Goal: Information Seeking & Learning: Learn about a topic

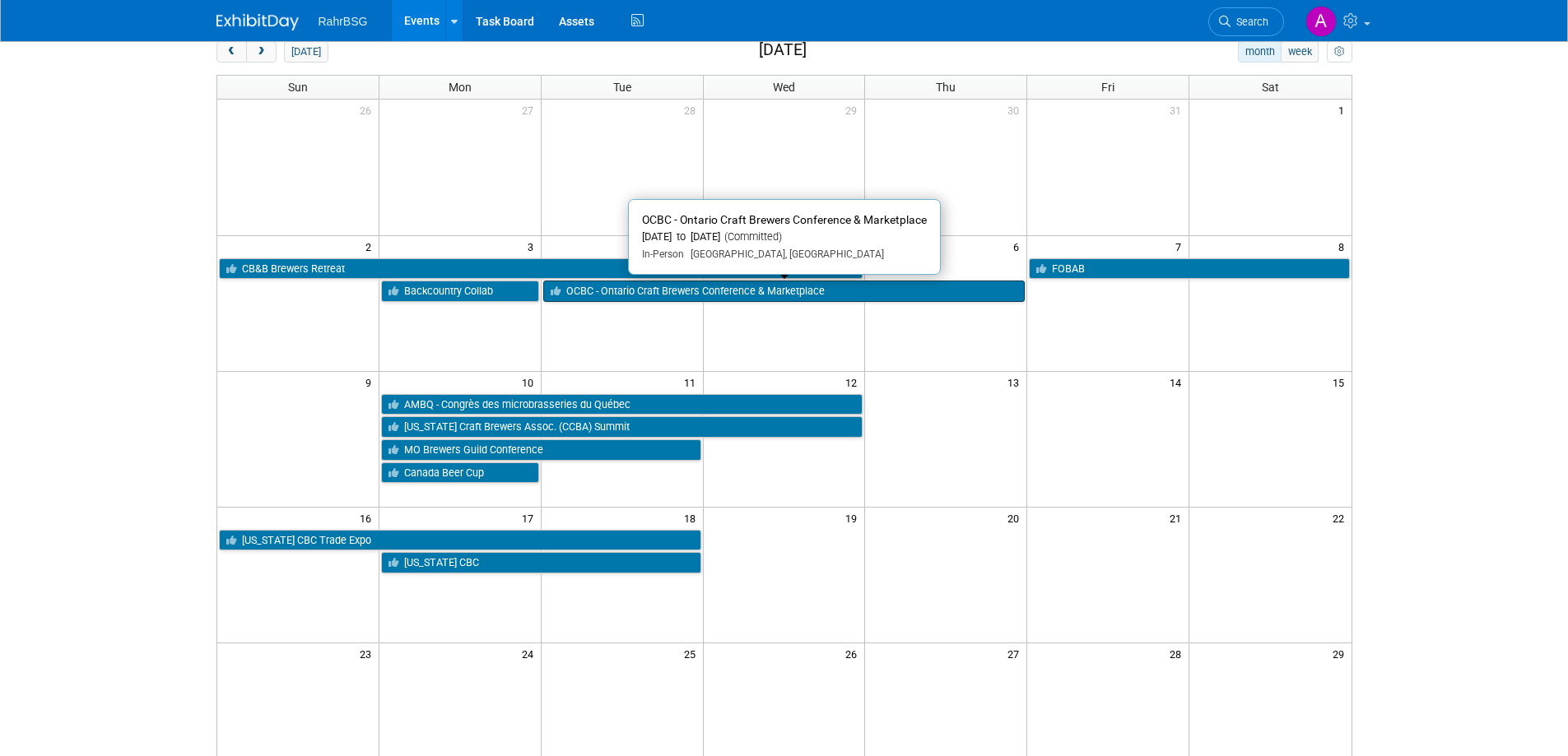
click at [729, 299] on link "OCBC - Ontario Craft Brewers Conference & Marketplace" at bounding box center [784, 291] width 482 height 21
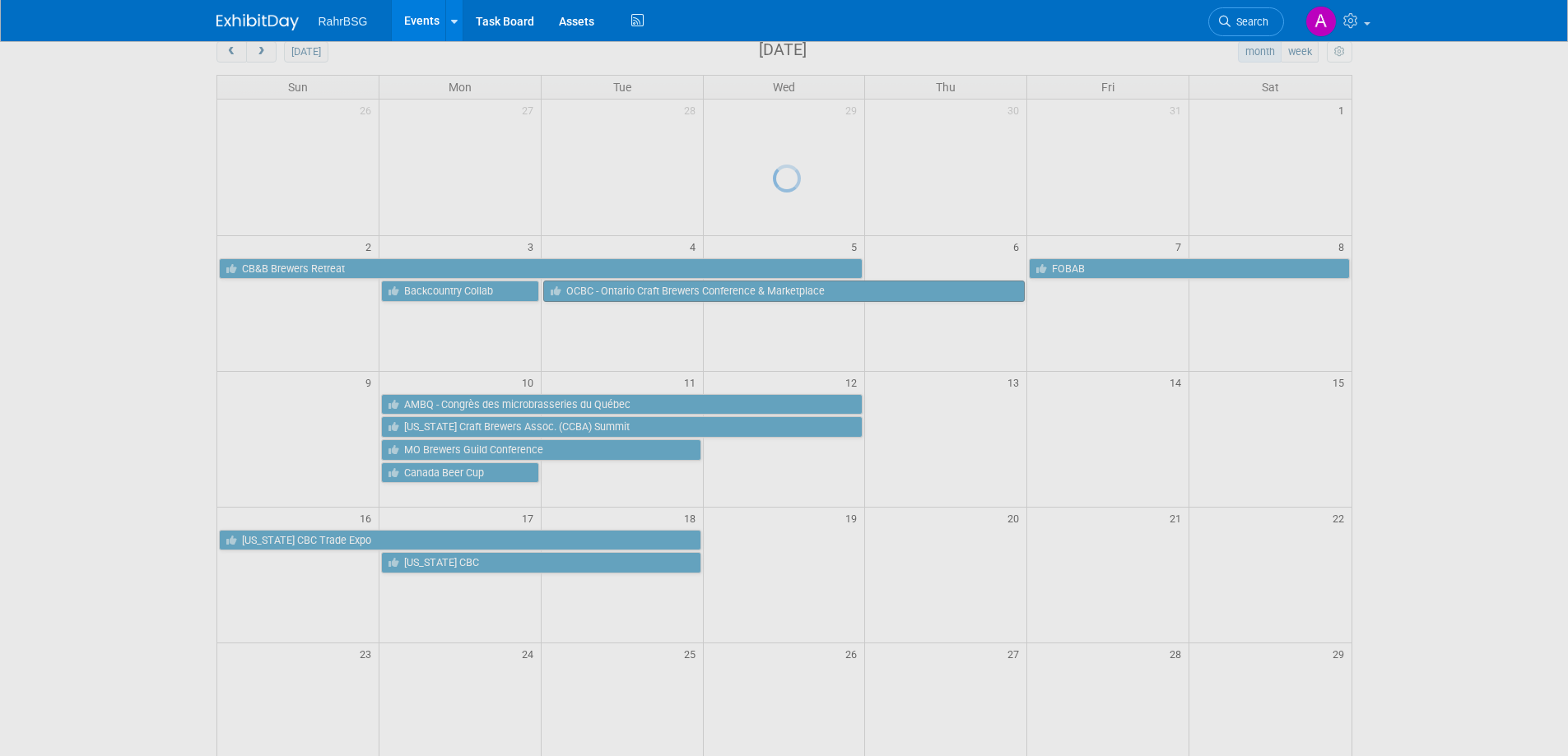
click at [773, 299] on div at bounding box center [784, 378] width 23 height 756
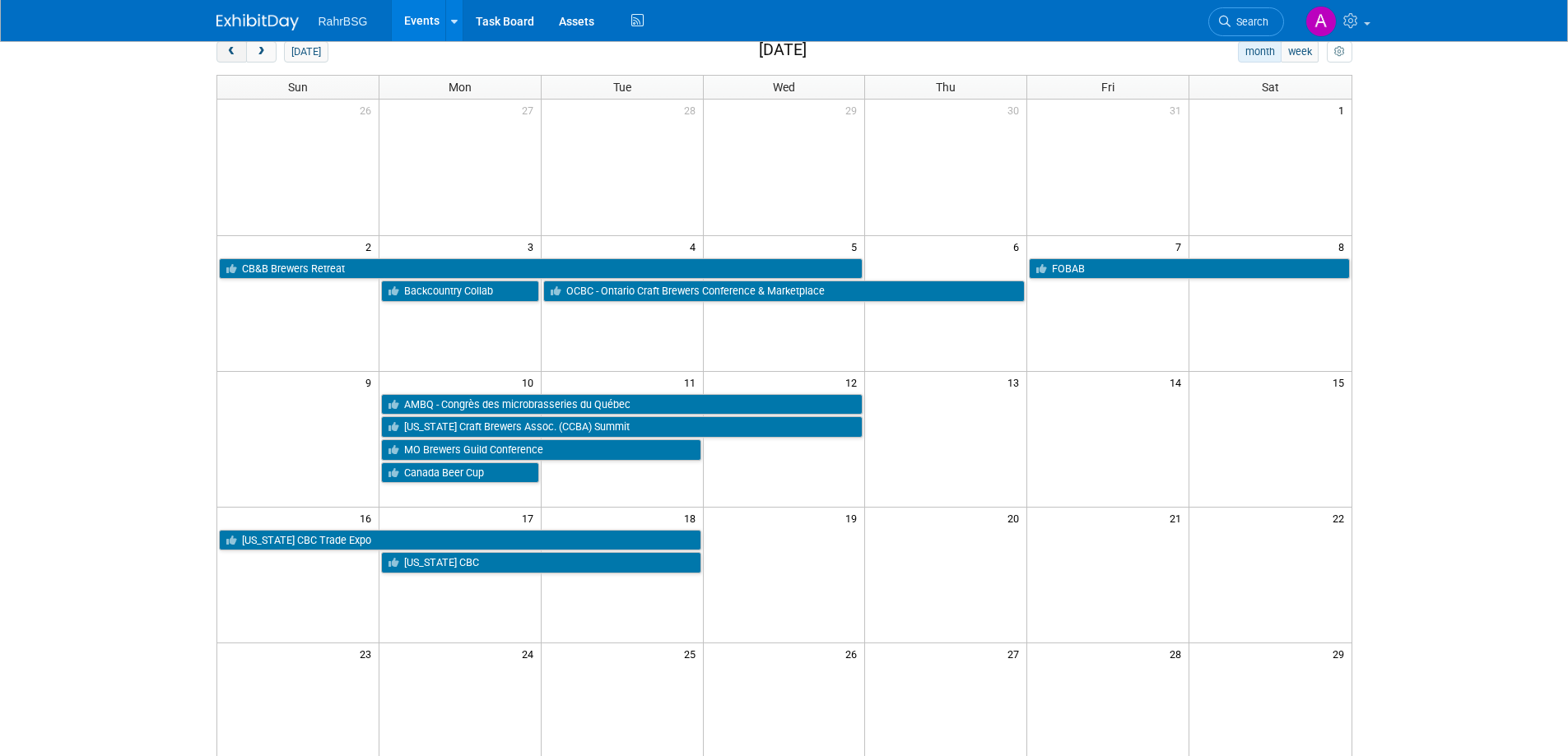
click at [235, 54] on span "prev" at bounding box center [231, 52] width 12 height 10
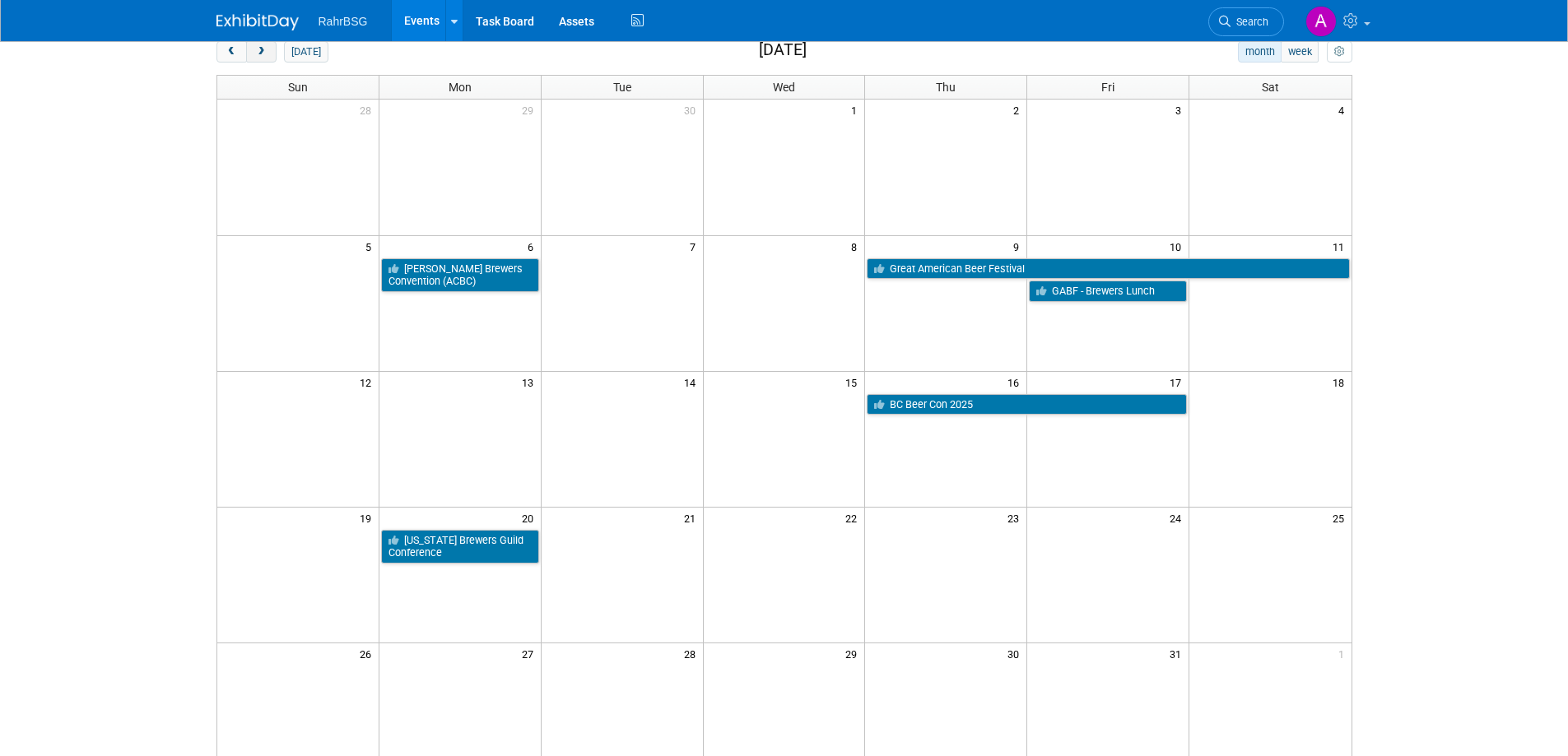
click at [266, 56] on span "next" at bounding box center [261, 52] width 12 height 10
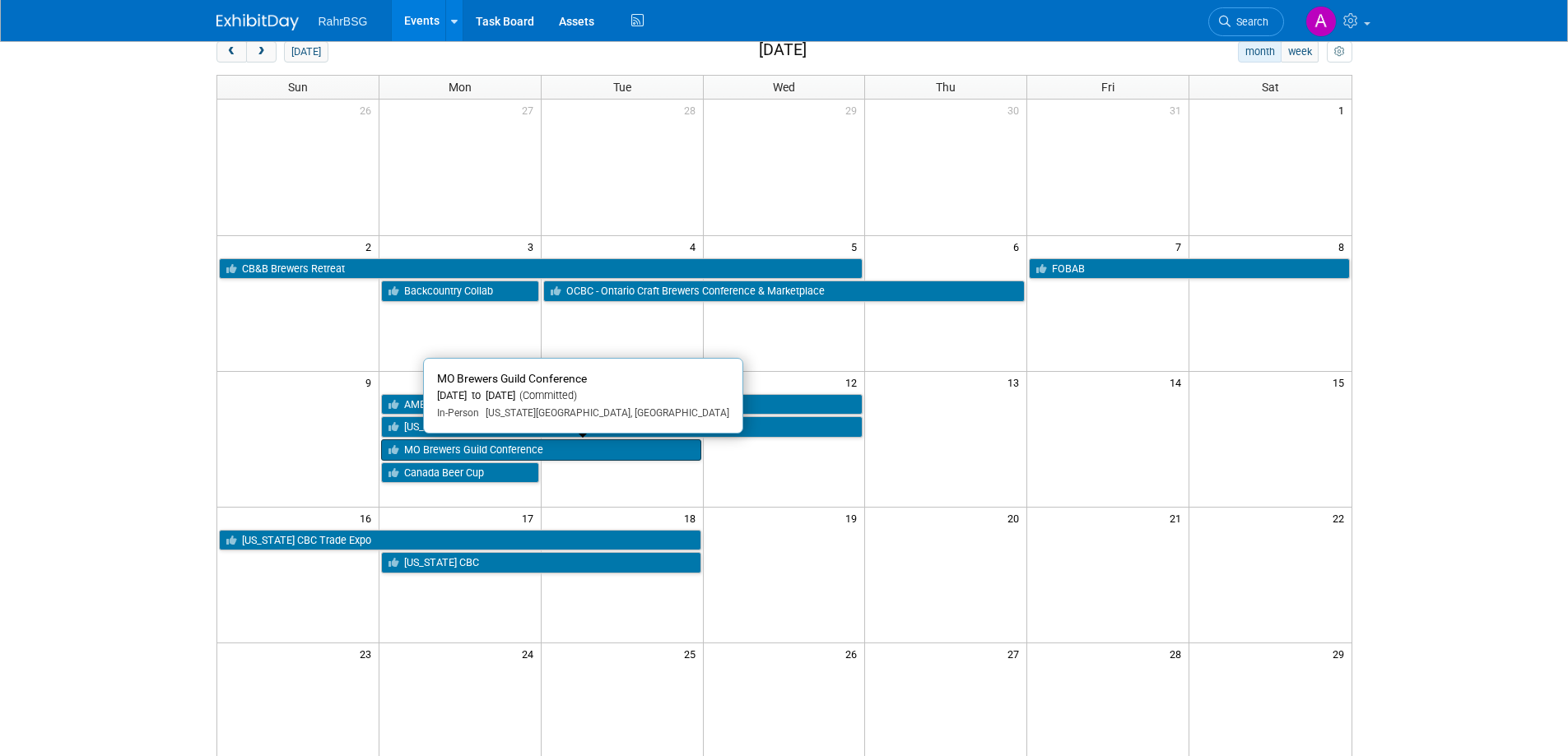
click at [603, 456] on link "MO Brewers Guild Conference" at bounding box center [541, 450] width 320 height 21
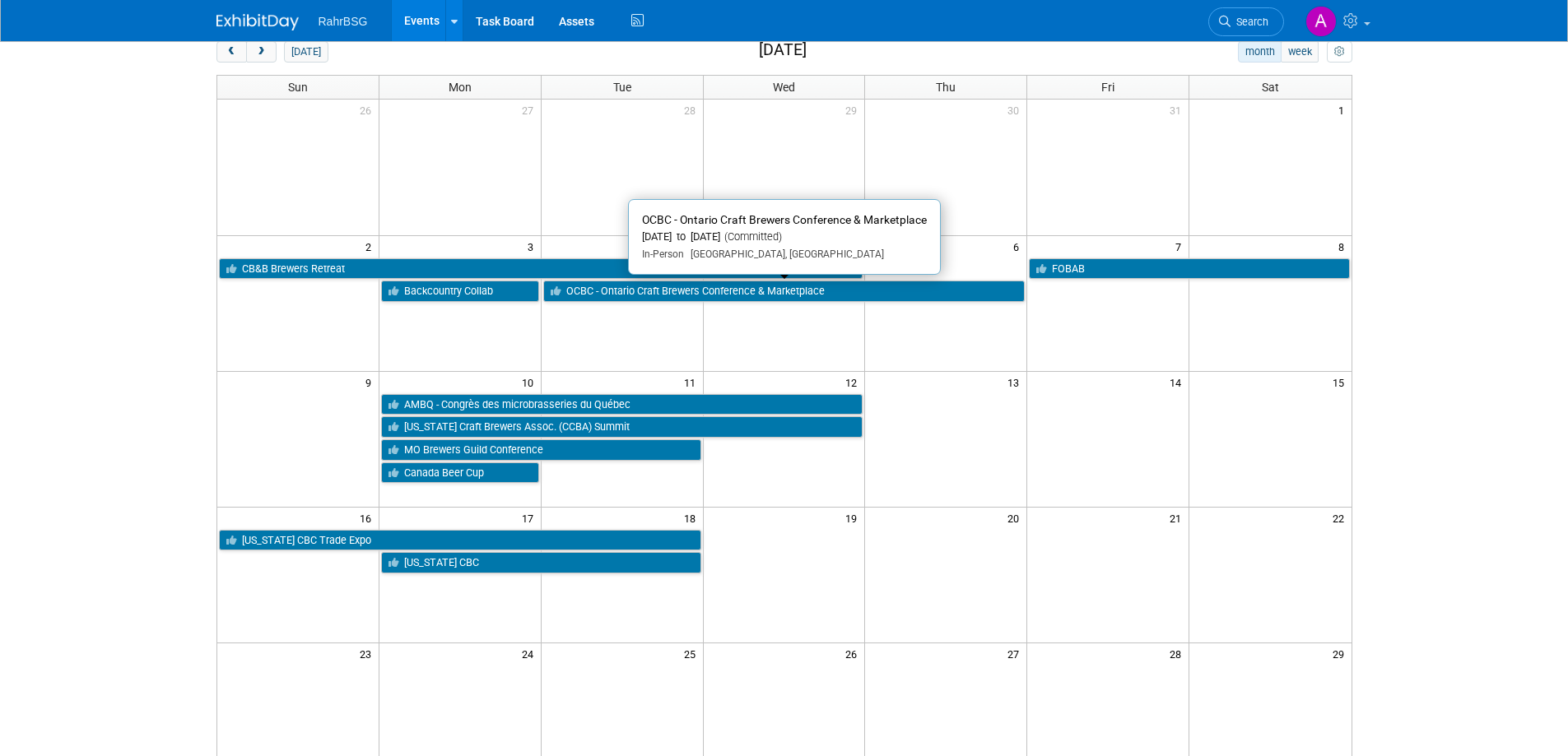
click at [680, 288] on link "OCBC - Ontario Craft Brewers Conference & Marketplace" at bounding box center [784, 291] width 482 height 21
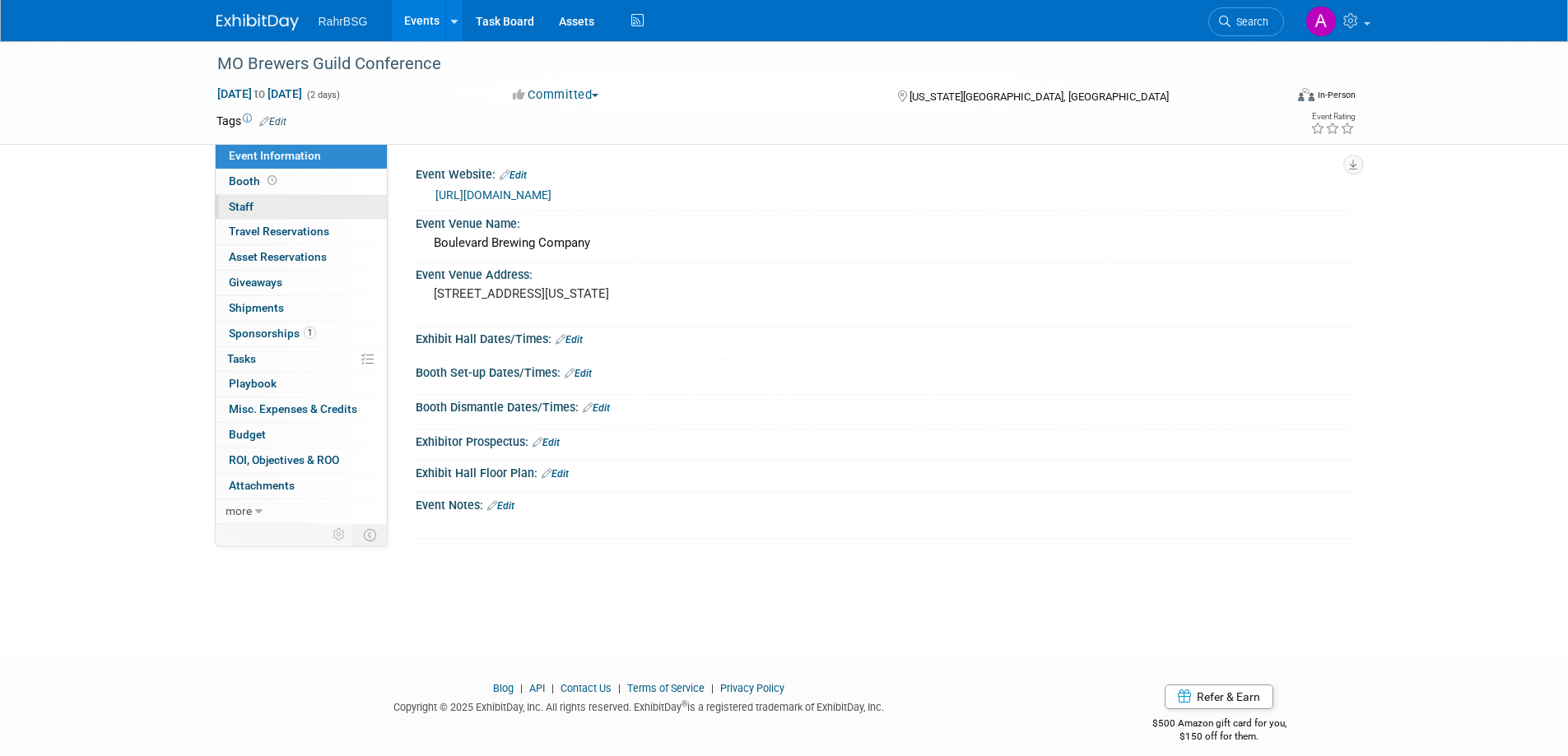
click at [245, 210] on span "Staff 0" at bounding box center [241, 206] width 24 height 13
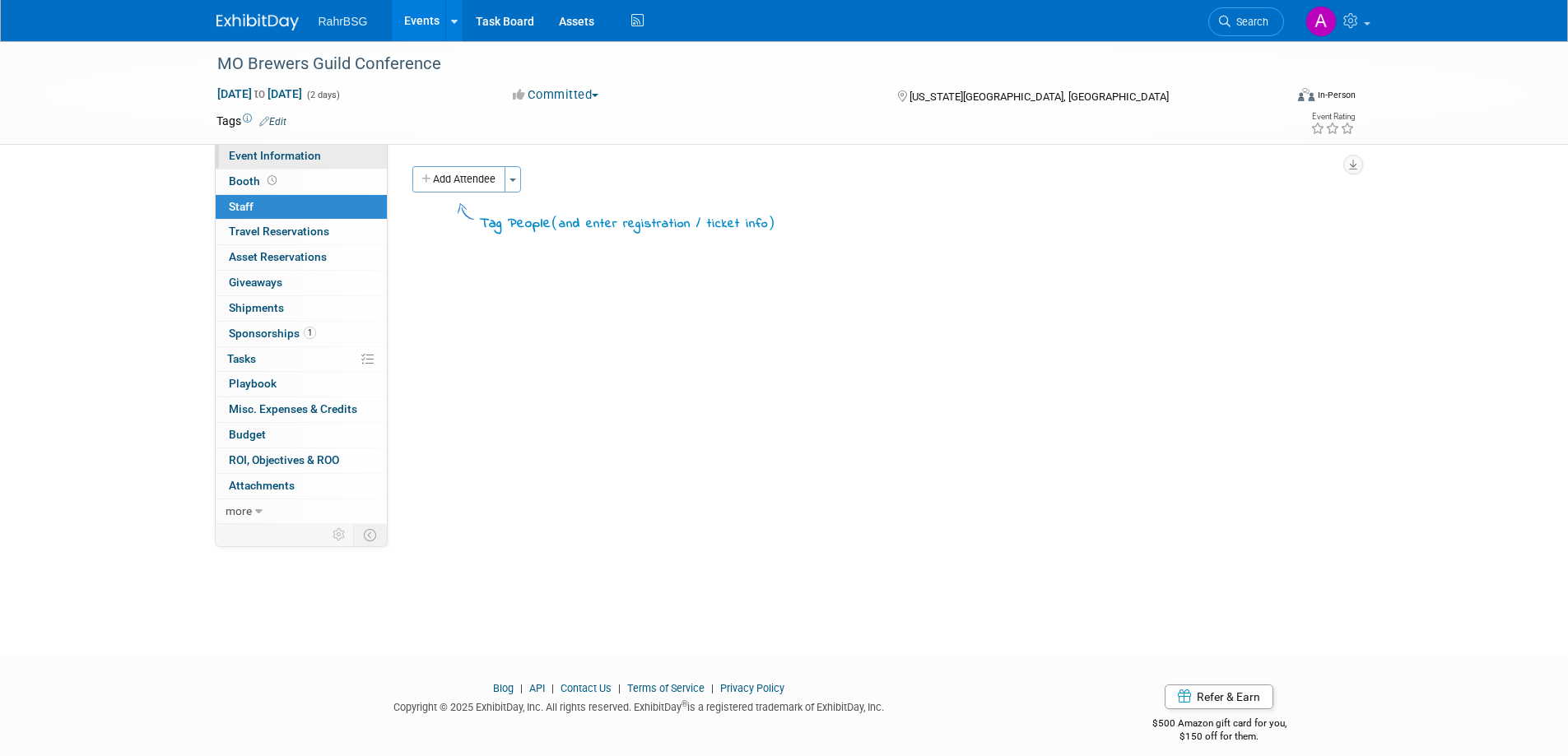
click at [256, 153] on span "Event Information" at bounding box center [275, 155] width 93 height 13
